Goal: Task Accomplishment & Management: Complete application form

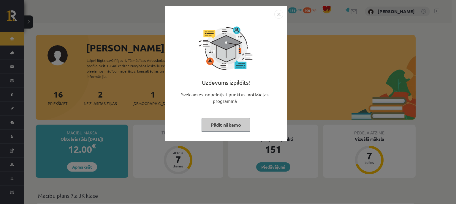
click at [278, 14] on img "Close" at bounding box center [278, 14] width 9 height 9
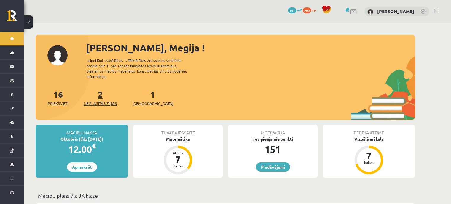
click at [106, 100] on span "Neizlasītās ziņas" at bounding box center [100, 103] width 33 height 6
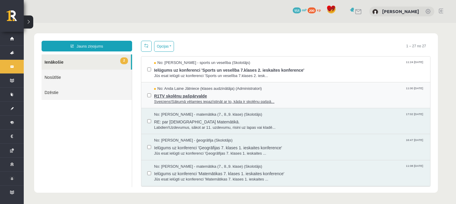
click at [214, 94] on span "R1TV skolēnu pašpārvalde" at bounding box center [289, 94] width 270 height 7
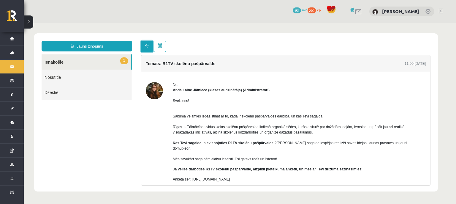
click at [152, 42] on link at bounding box center [147, 46] width 12 height 11
click at [146, 45] on span at bounding box center [147, 46] width 4 height 4
click at [142, 48] on link at bounding box center [147, 46] width 12 height 11
click at [86, 60] on link "1 Ienākošie" at bounding box center [86, 61] width 89 height 15
click at [58, 62] on link "1 Ienākošie" at bounding box center [86, 61] width 89 height 15
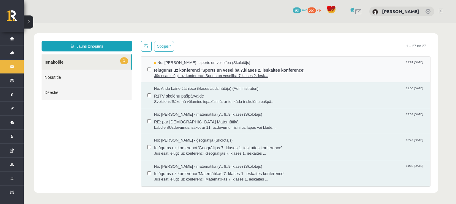
click at [209, 75] on span "Jūs esat ielūgti uz konferenci 'Sports un veselība 7.klases 2. iesk..." at bounding box center [289, 76] width 270 height 6
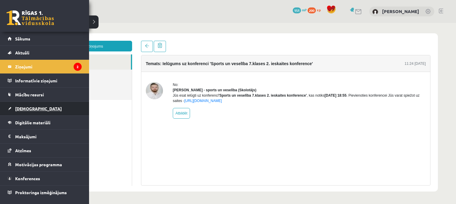
click at [23, 109] on span "[DEMOGRAPHIC_DATA]" at bounding box center [38, 108] width 47 height 5
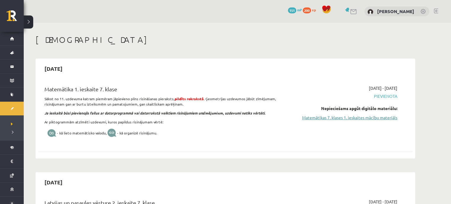
click at [305, 120] on link "Matemātikas 7. klases 1. ieskaites mācību materiāls" at bounding box center [342, 117] width 112 height 6
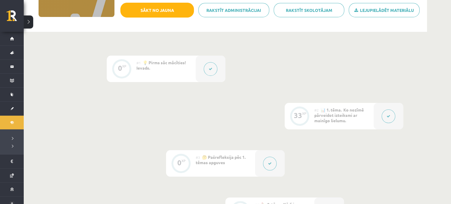
scroll to position [105, 0]
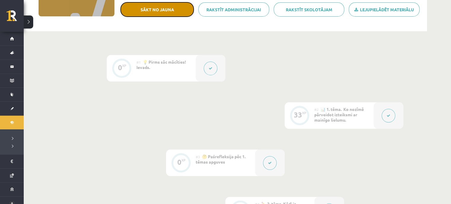
click at [174, 11] on button "Sākt no jauna" at bounding box center [157, 9] width 74 height 15
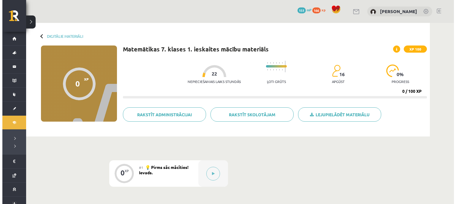
scroll to position [105, 0]
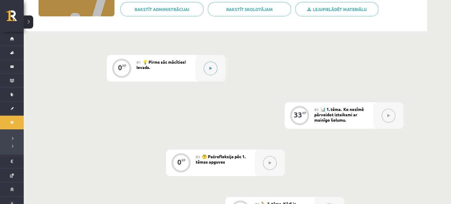
click at [210, 65] on button at bounding box center [211, 68] width 14 height 14
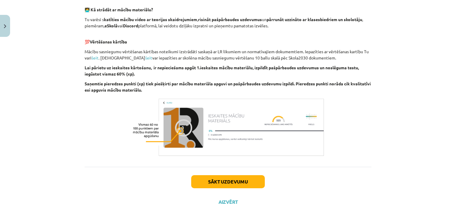
scroll to position [205, 0]
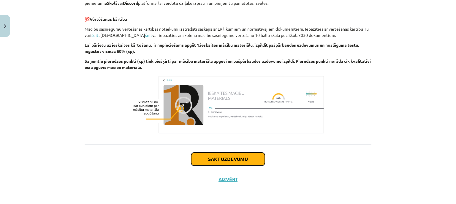
click at [212, 159] on button "Sākt uzdevumu" at bounding box center [228, 158] width 74 height 13
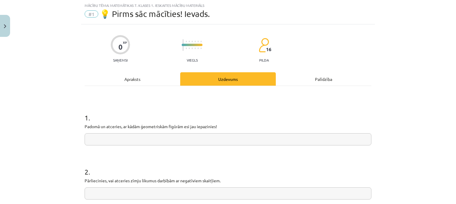
scroll to position [15, 0]
click at [198, 142] on input "text" at bounding box center [228, 139] width 287 height 12
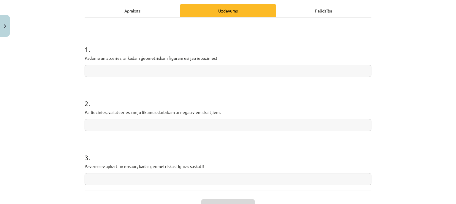
scroll to position [84, 0]
click at [172, 75] on input "text" at bounding box center [228, 70] width 287 height 12
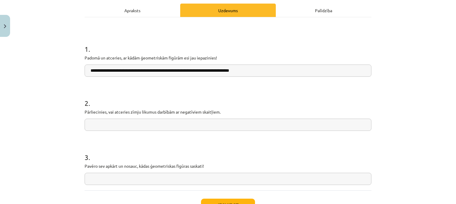
type input "**********"
click at [122, 127] on input "text" at bounding box center [228, 124] width 287 height 12
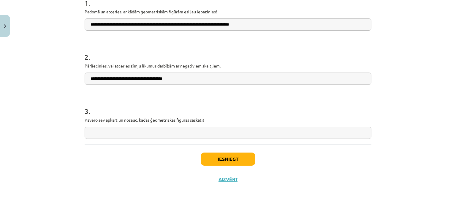
type input "**********"
click at [113, 129] on input "text" at bounding box center [228, 132] width 287 height 12
type input "*"
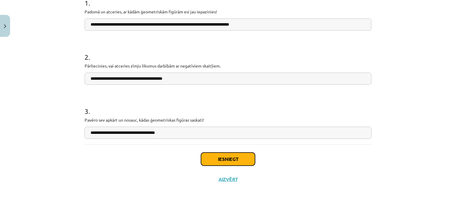
click at [225, 159] on button "Iesniegt" at bounding box center [228, 158] width 54 height 13
click at [225, 157] on button "Iesniegt" at bounding box center [228, 158] width 54 height 13
click at [237, 158] on button "Iesniegt" at bounding box center [228, 158] width 54 height 13
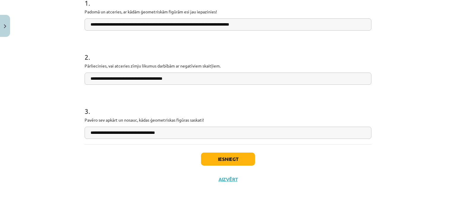
click at [169, 135] on input "**********" at bounding box center [228, 132] width 287 height 12
type input "**********"
click at [231, 164] on button "Iesniegt" at bounding box center [228, 158] width 54 height 13
click at [228, 153] on button "Iesniegt" at bounding box center [228, 158] width 54 height 13
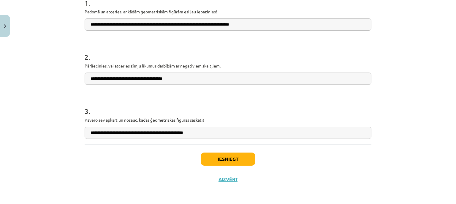
click at [154, 23] on input "**********" at bounding box center [228, 24] width 287 height 12
type input "**********"
click at [207, 158] on button "Iesniegt" at bounding box center [228, 158] width 54 height 13
click at [220, 158] on button "Iesniegt" at bounding box center [228, 158] width 54 height 13
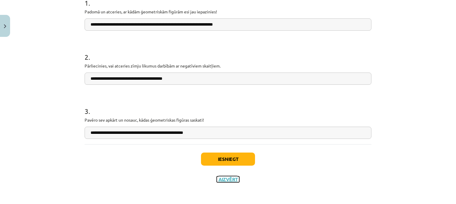
click at [225, 177] on button "Aizvērt" at bounding box center [228, 179] width 23 height 6
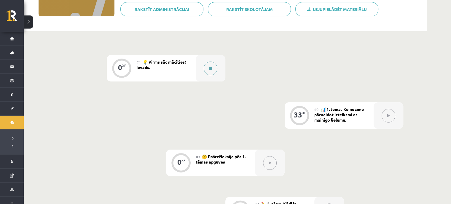
click at [204, 68] on div at bounding box center [211, 68] width 30 height 26
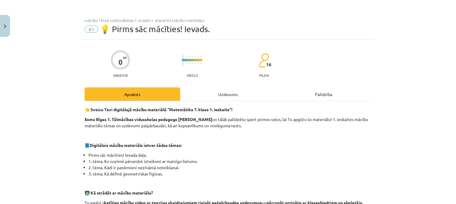
click at [227, 94] on div "Uzdevums" at bounding box center [228, 93] width 96 height 13
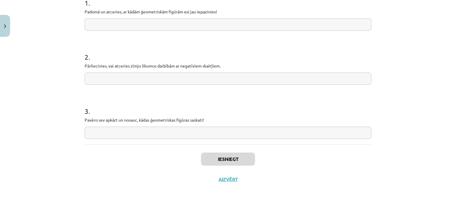
click at [190, 29] on input "text" at bounding box center [228, 24] width 287 height 12
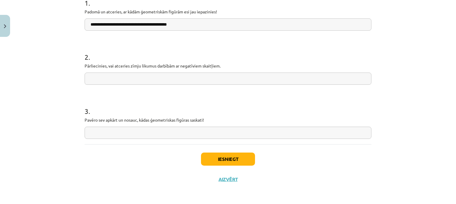
type input "**********"
click at [167, 77] on input "text" at bounding box center [228, 78] width 287 height 12
type input "**********"
click at [160, 138] on input "text" at bounding box center [228, 132] width 287 height 12
type input "**********"
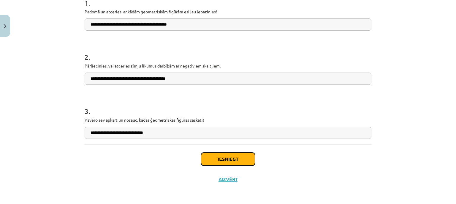
click at [206, 157] on button "Iesniegt" at bounding box center [228, 158] width 54 height 13
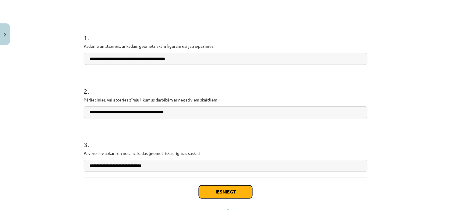
scroll to position [103, 0]
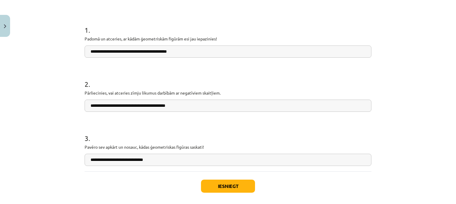
click at [283, 164] on input "**********" at bounding box center [228, 159] width 287 height 12
click at [239, 184] on button "Iesniegt" at bounding box center [228, 185] width 54 height 13
click at [239, 183] on button "Iesniegt" at bounding box center [228, 185] width 54 height 13
click at [247, 176] on div "Iesniegt Aizvērt" at bounding box center [228, 192] width 287 height 42
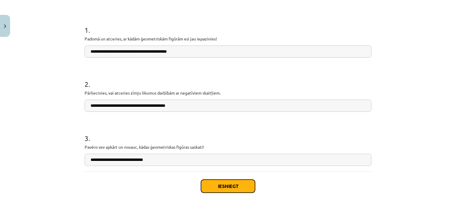
click at [233, 185] on button "Iesniegt" at bounding box center [228, 185] width 54 height 13
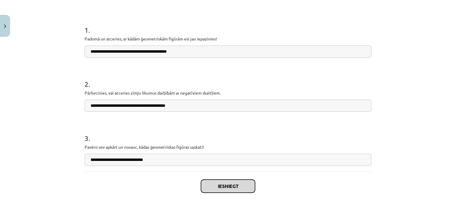
click at [233, 185] on button "Iesniegt" at bounding box center [228, 185] width 54 height 13
click at [219, 186] on button "Iesniegt" at bounding box center [228, 185] width 54 height 13
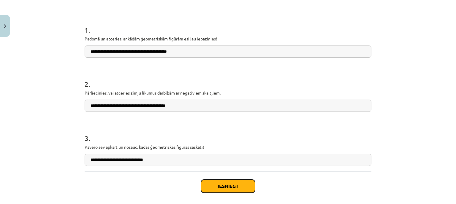
click at [219, 186] on button "Iesniegt" at bounding box center [228, 185] width 54 height 13
drag, startPoint x: 219, startPoint y: 186, endPoint x: 342, endPoint y: 74, distance: 166.9
click at [342, 74] on div "**********" at bounding box center [228, 76] width 294 height 279
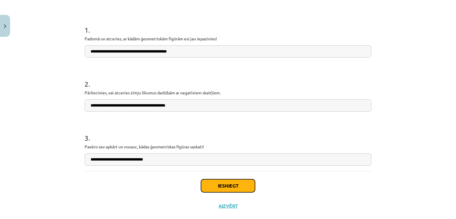
click at [215, 179] on button "Iesniegt" at bounding box center [228, 185] width 54 height 13
click at [221, 203] on button "Aizvērt" at bounding box center [228, 206] width 23 height 6
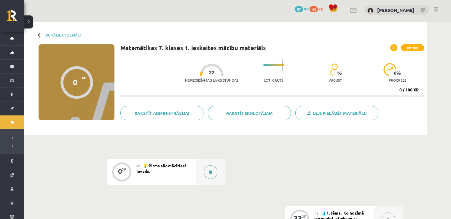
scroll to position [0, 0]
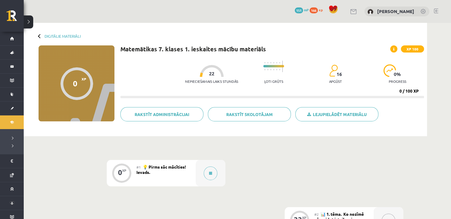
click at [437, 9] on link at bounding box center [436, 11] width 4 height 5
click at [434, 10] on link at bounding box center [436, 11] width 4 height 5
